Goal: Transaction & Acquisition: Purchase product/service

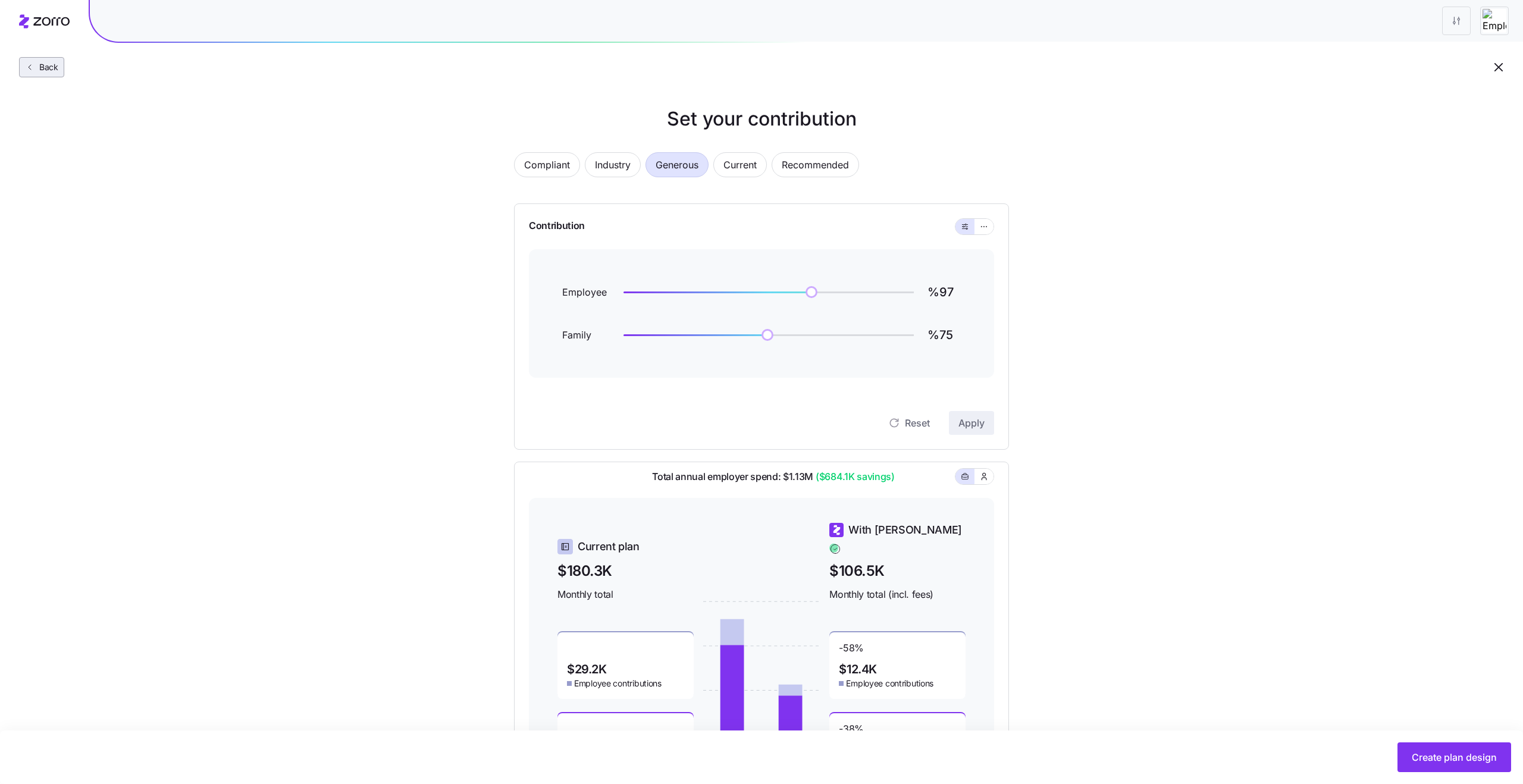
click at [34, 65] on icon "button" at bounding box center [30, 68] width 10 height 10
